Goal: Check status

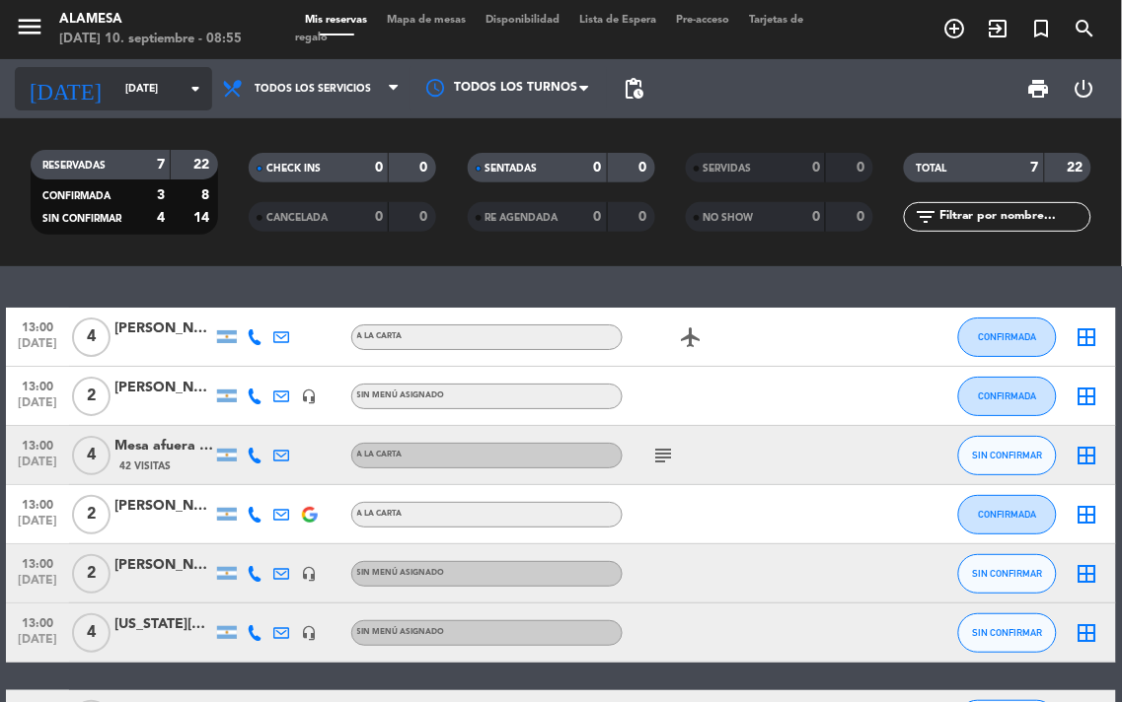
click at [159, 96] on input "[DATE]" at bounding box center [187, 89] width 145 height 32
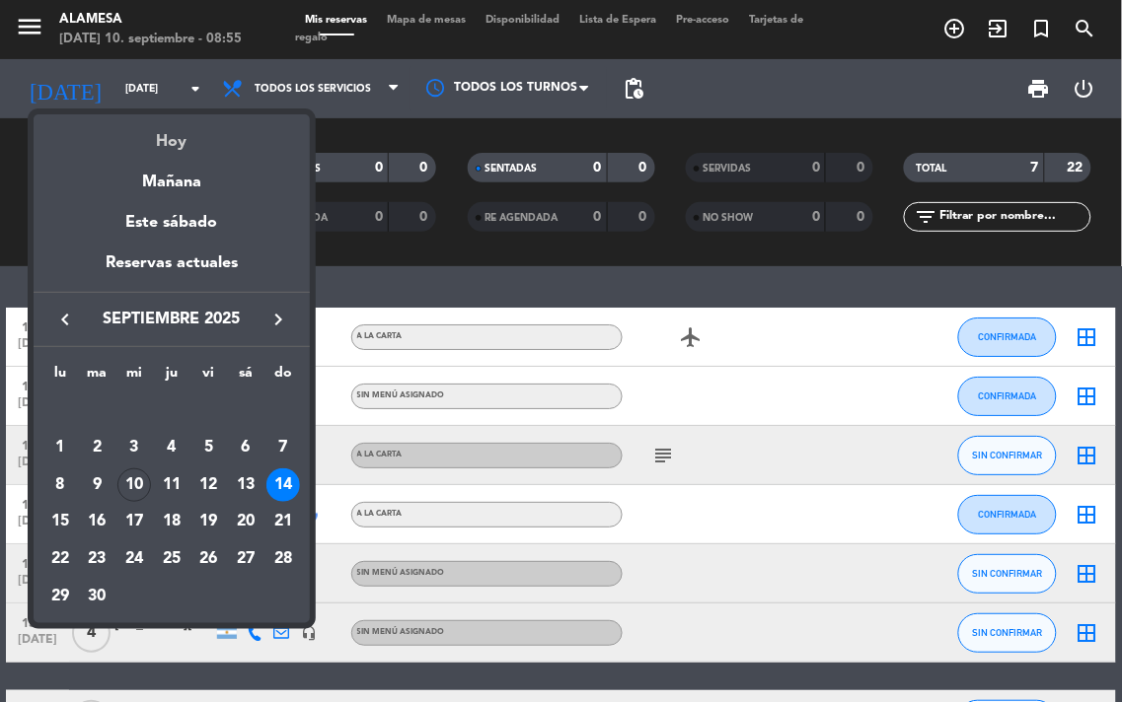
click at [182, 143] on div "Hoy" at bounding box center [172, 134] width 276 height 40
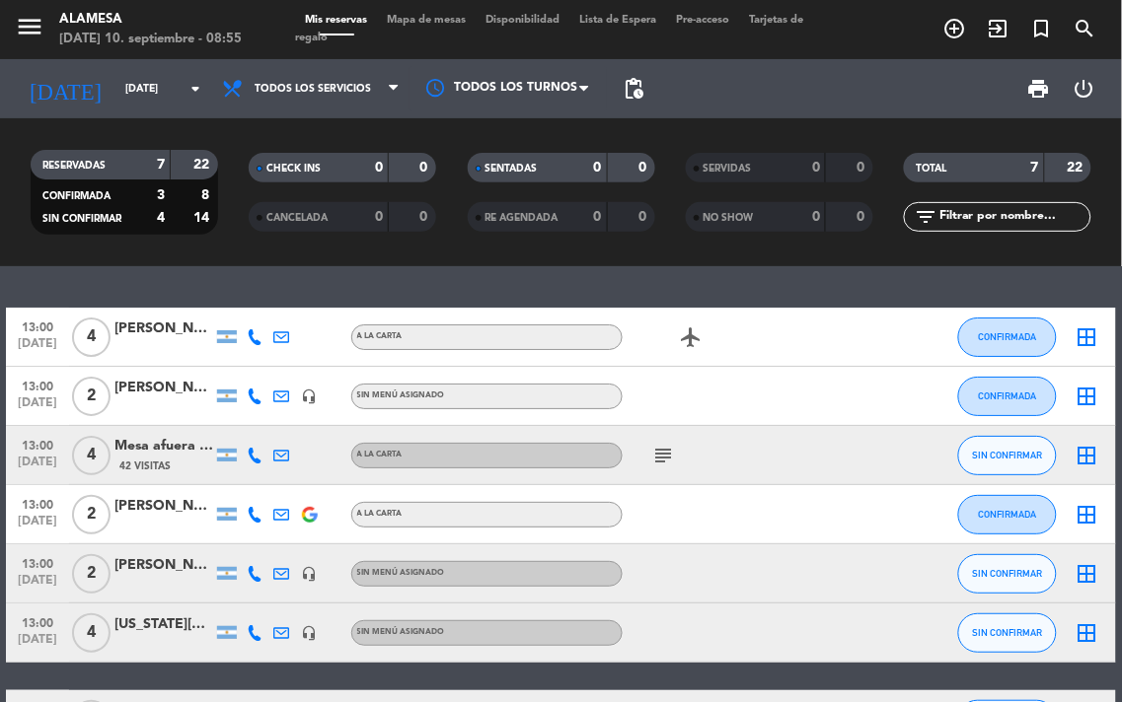
type input "[DATE]"
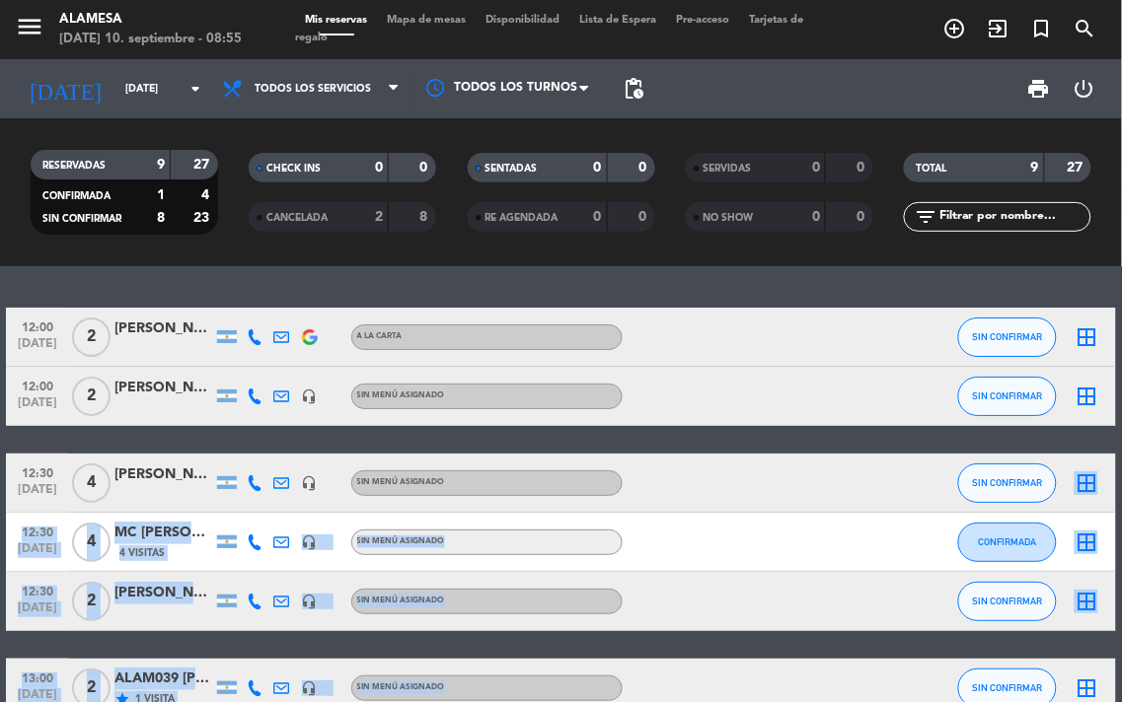
drag, startPoint x: 725, startPoint y: 643, endPoint x: 742, endPoint y: 480, distance: 163.7
click at [742, 480] on div "12:00 [DATE] 2 [PERSON_NAME] Lo [PERSON_NAME] A LA CARTA SIN CONFIRMAR border_a…" at bounding box center [561, 616] width 1111 height 616
click at [693, 641] on div "12:00 [DATE] 2 [PERSON_NAME] Lo [PERSON_NAME] A LA CARTA SIN CONFIRMAR border_a…" at bounding box center [561, 616] width 1111 height 616
drag, startPoint x: 790, startPoint y: 646, endPoint x: 787, endPoint y: 497, distance: 149.0
click at [787, 497] on div "12:00 [DATE] 2 [PERSON_NAME] Lo [PERSON_NAME] A LA CARTA SIN CONFIRMAR border_a…" at bounding box center [561, 616] width 1111 height 616
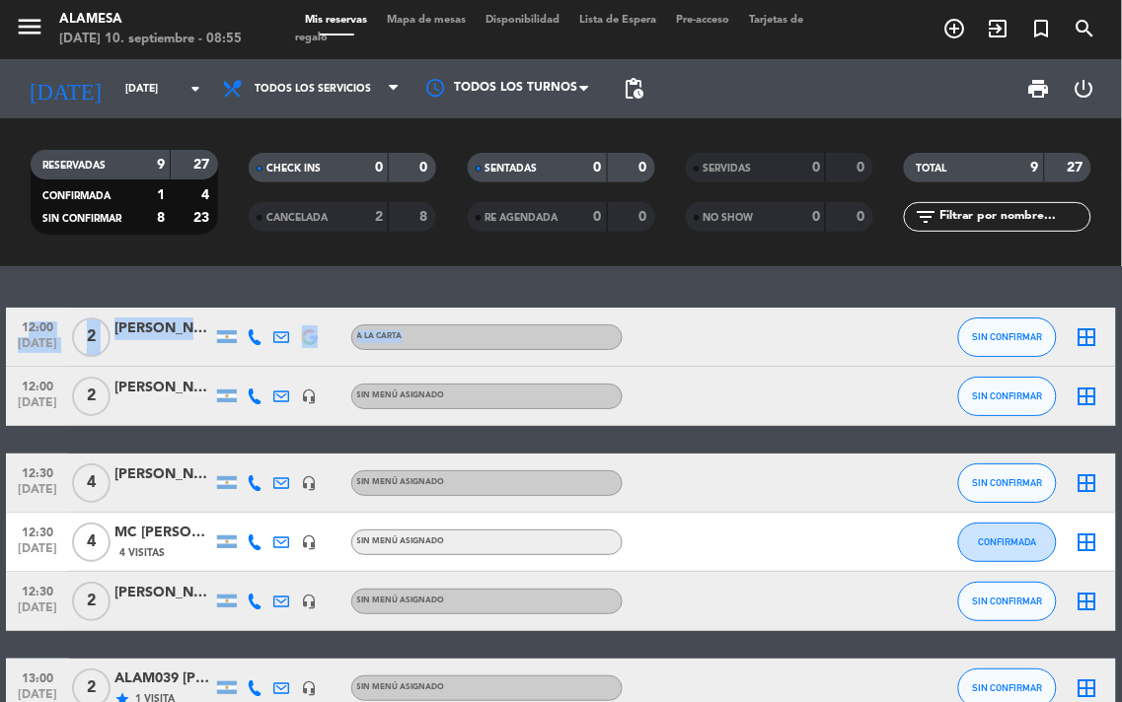
drag, startPoint x: 799, startPoint y: 320, endPoint x: 795, endPoint y: 272, distance: 47.5
click at [795, 272] on div "12:00 [DATE] 2 [PERSON_NAME] Lo [PERSON_NAME] A LA CARTA SIN CONFIRMAR border_a…" at bounding box center [561, 484] width 1122 height 436
click at [852, 448] on div "12:00 [DATE] 2 [PERSON_NAME] Lo [PERSON_NAME] A LA CARTA SIN CONFIRMAR border_a…" at bounding box center [561, 616] width 1111 height 616
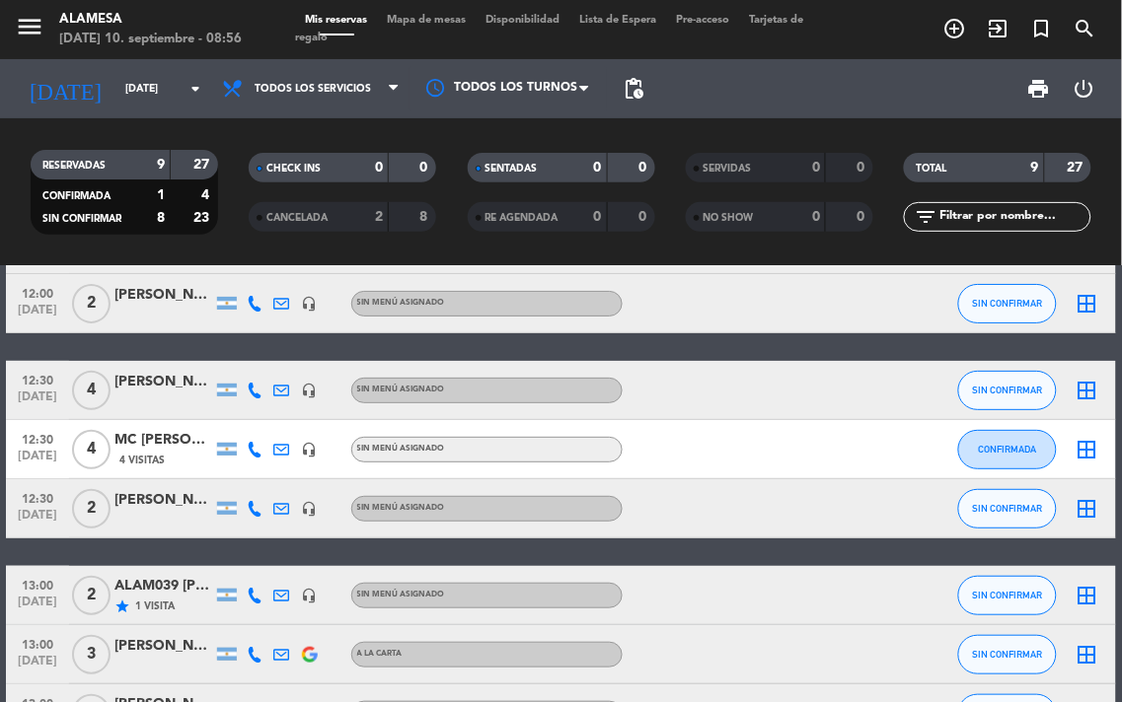
scroll to position [219, 0]
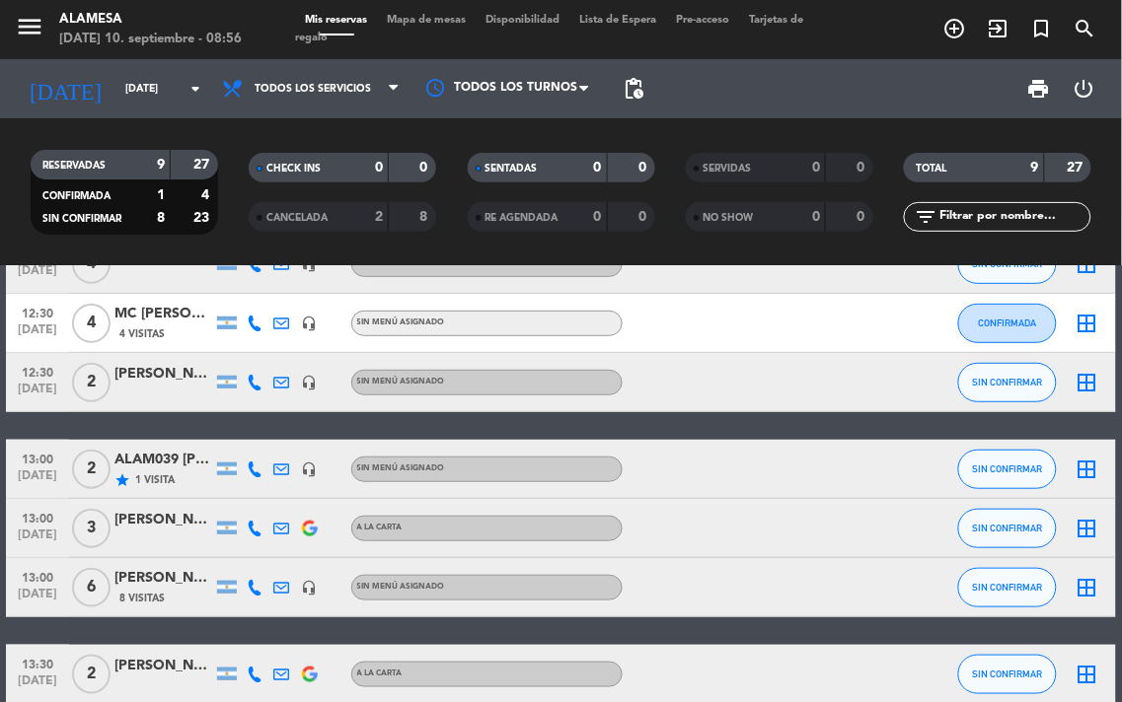
click at [118, 486] on icon "star" at bounding box center [122, 481] width 16 height 16
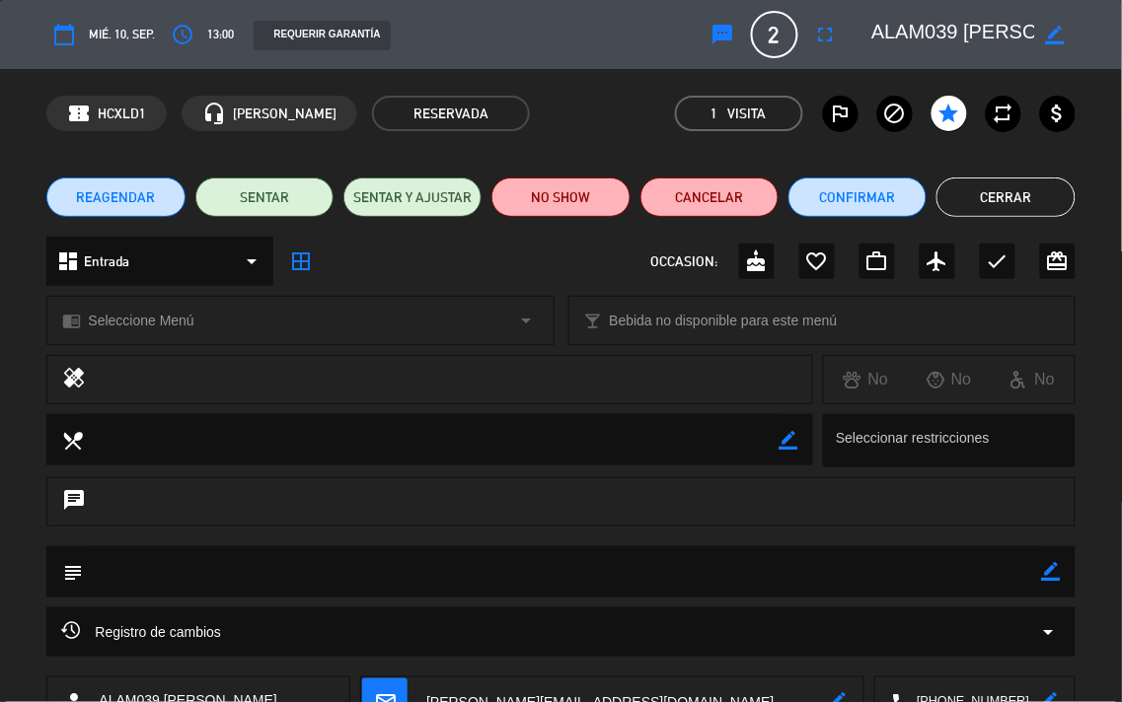
click at [982, 203] on button "Cerrar" at bounding box center [1005, 197] width 138 height 39
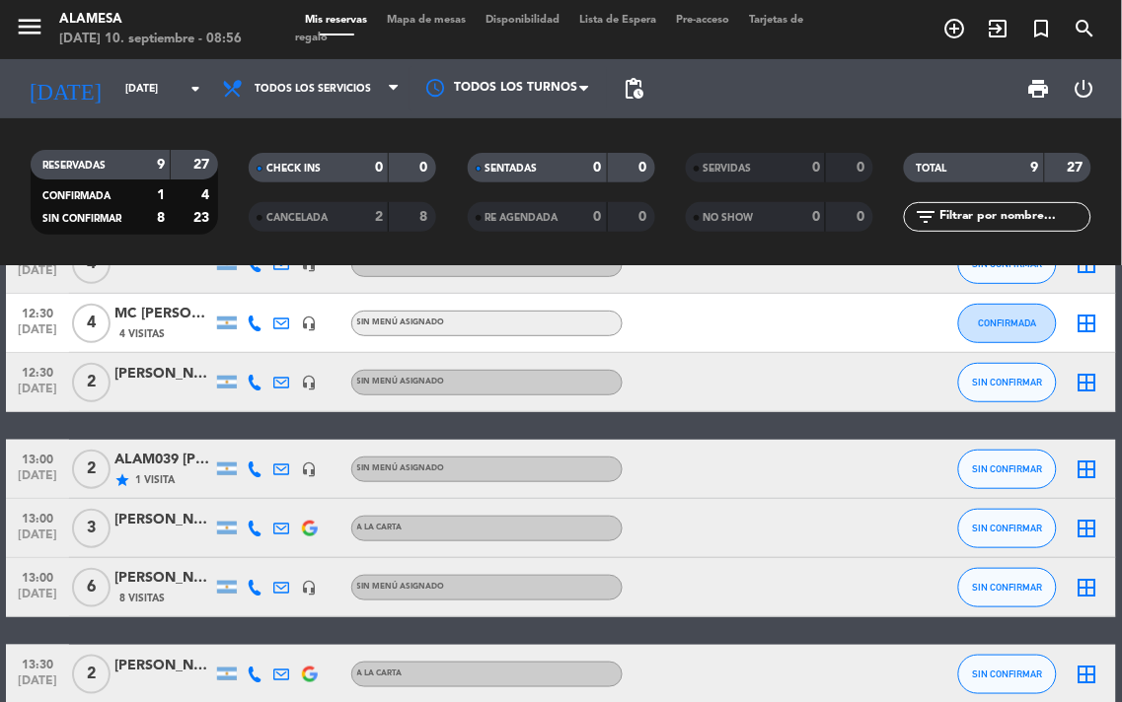
click at [153, 461] on div "ALAM039 [PERSON_NAME]" at bounding box center [163, 460] width 99 height 23
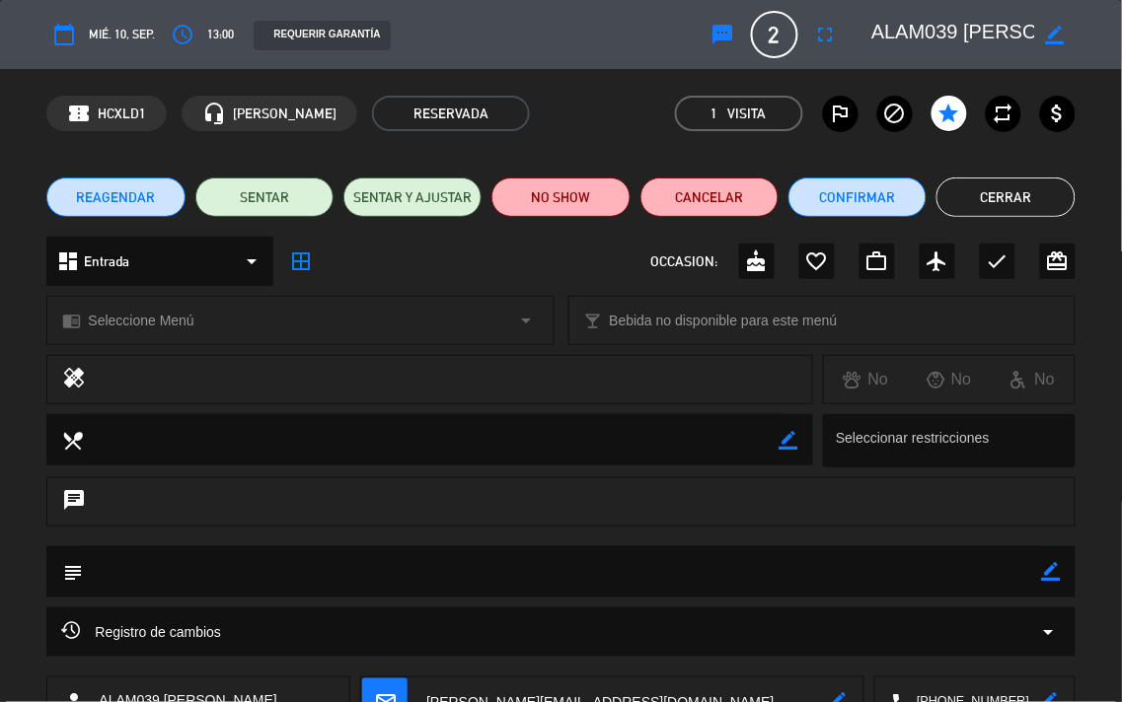
click at [1014, 199] on button "Cerrar" at bounding box center [1005, 197] width 138 height 39
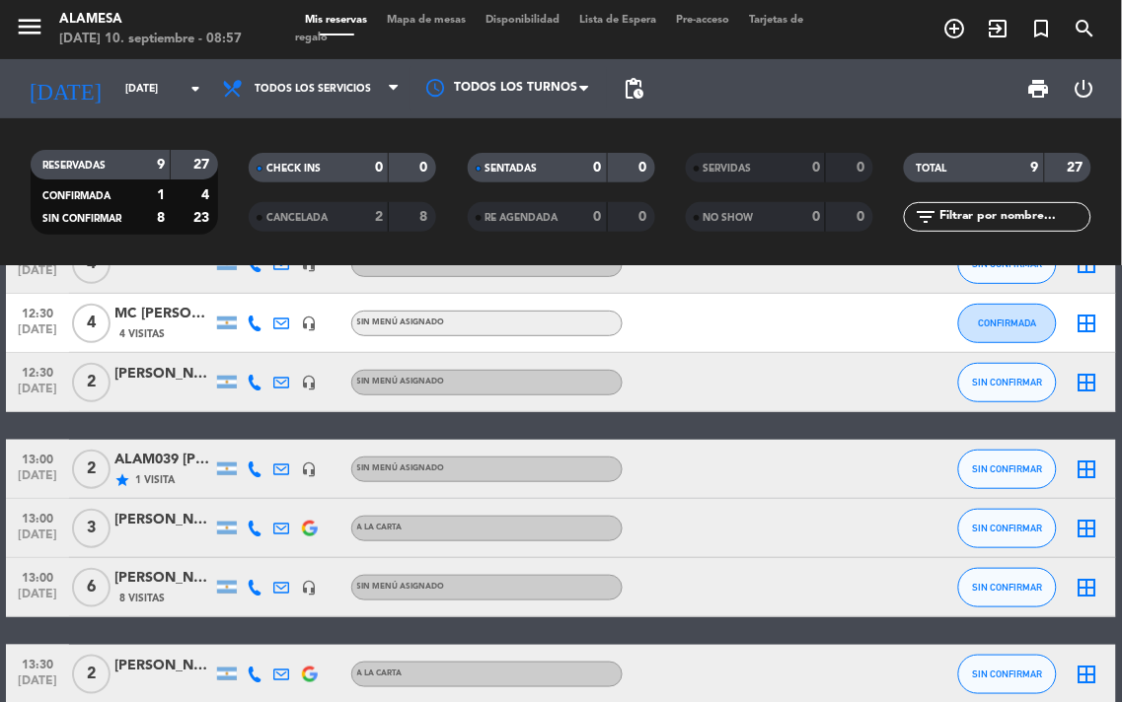
scroll to position [319, 0]
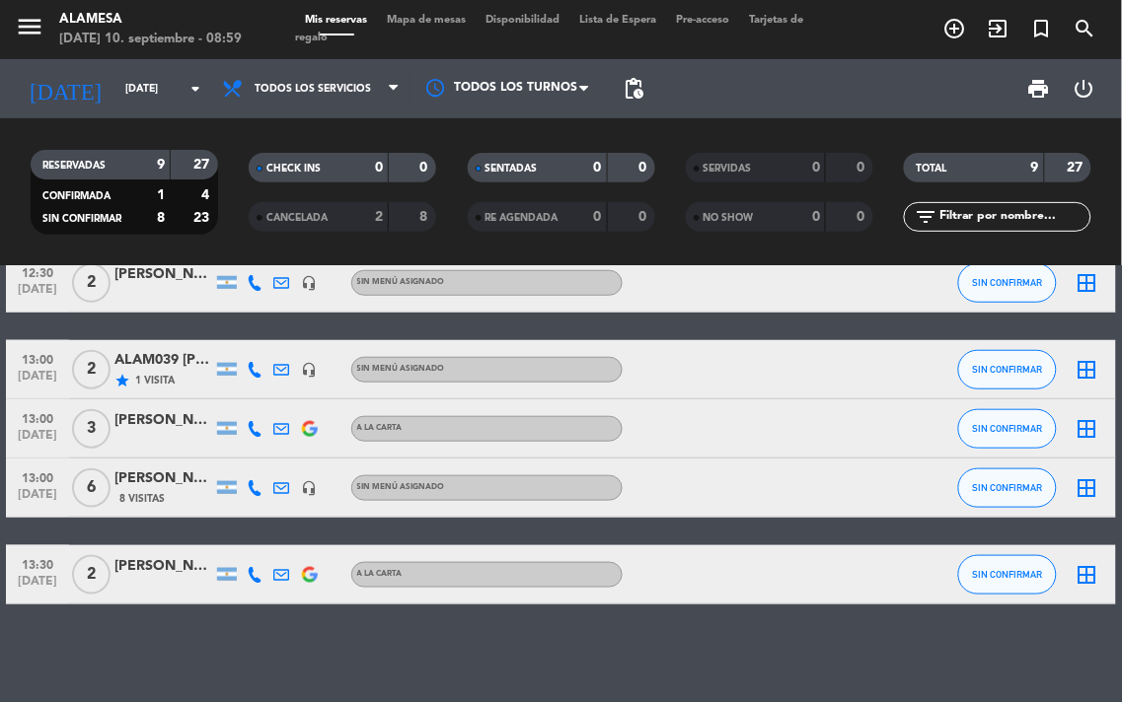
drag, startPoint x: 820, startPoint y: 487, endPoint x: 1110, endPoint y: 613, distance: 316.0
drag, startPoint x: 1110, startPoint y: 613, endPoint x: 786, endPoint y: 624, distance: 323.8
click at [786, 624] on div "12:00 [DATE] 2 [PERSON_NAME] Lo [PERSON_NAME] A LA CARTA SIN CONFIRMAR border_a…" at bounding box center [561, 484] width 1122 height 436
